Goal: Information Seeking & Learning: Learn about a topic

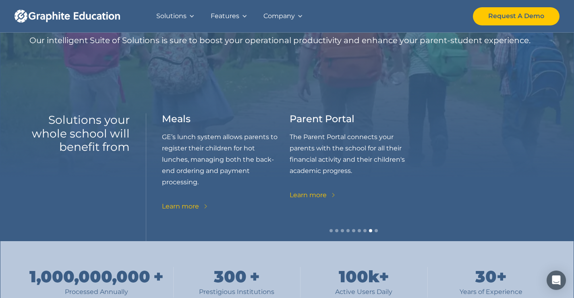
scroll to position [121, 0]
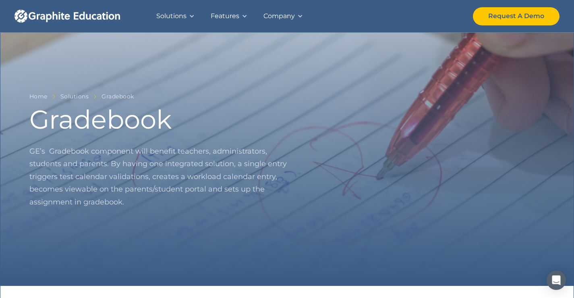
scroll to position [242, 0]
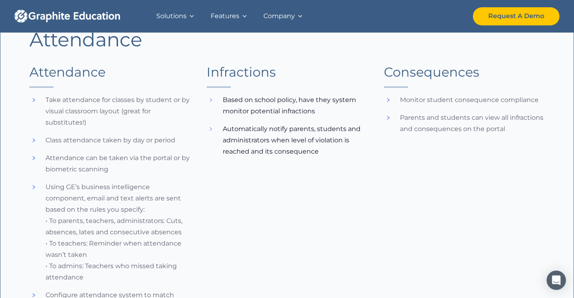
scroll to position [846, 0]
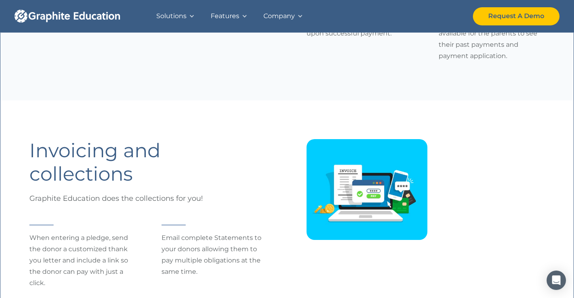
scroll to position [1651, 0]
